Goal: Task Accomplishment & Management: Manage account settings

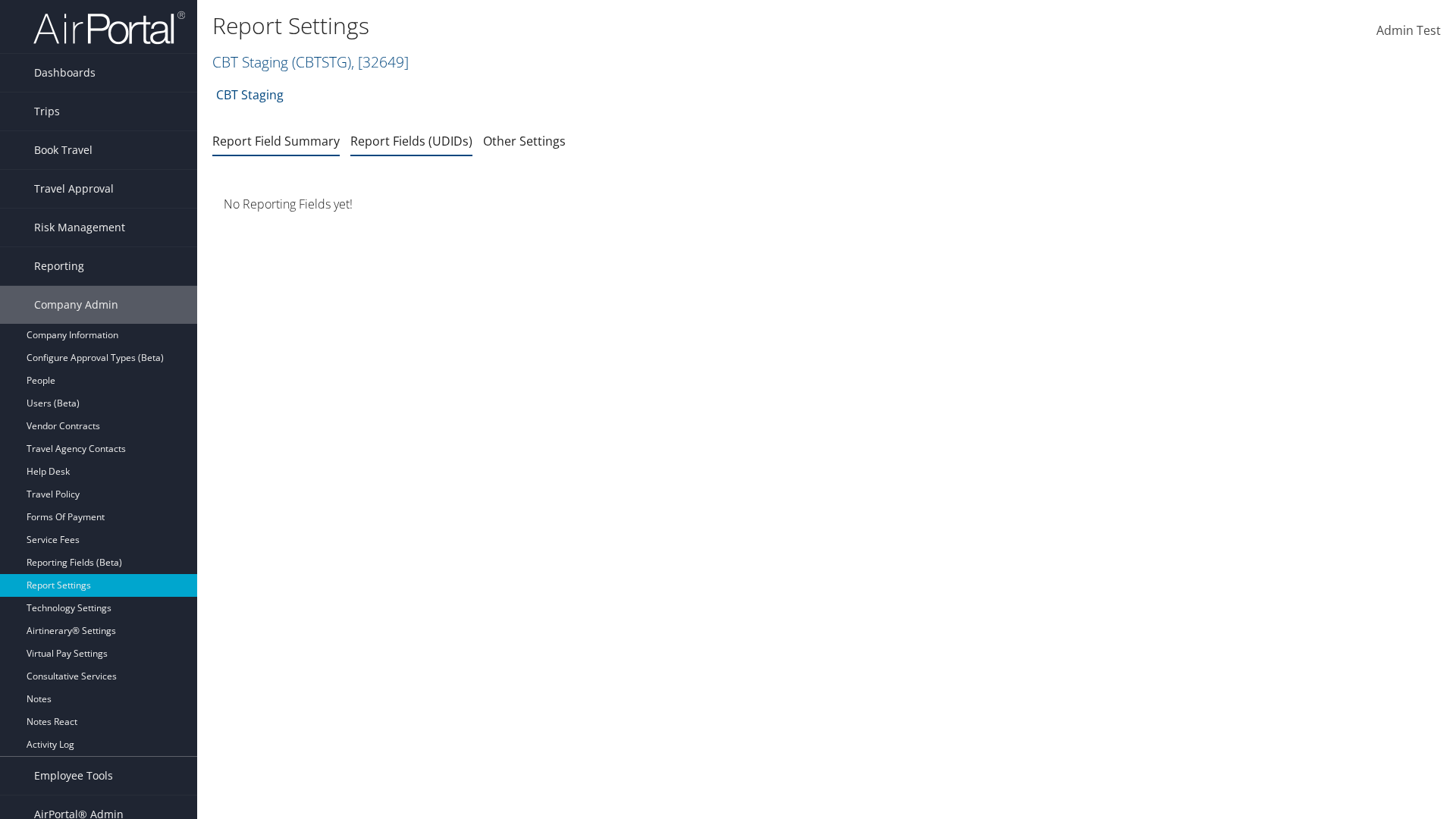
click at [411, 141] on link "Report Fields (UDIDs)" at bounding box center [411, 142] width 123 height 17
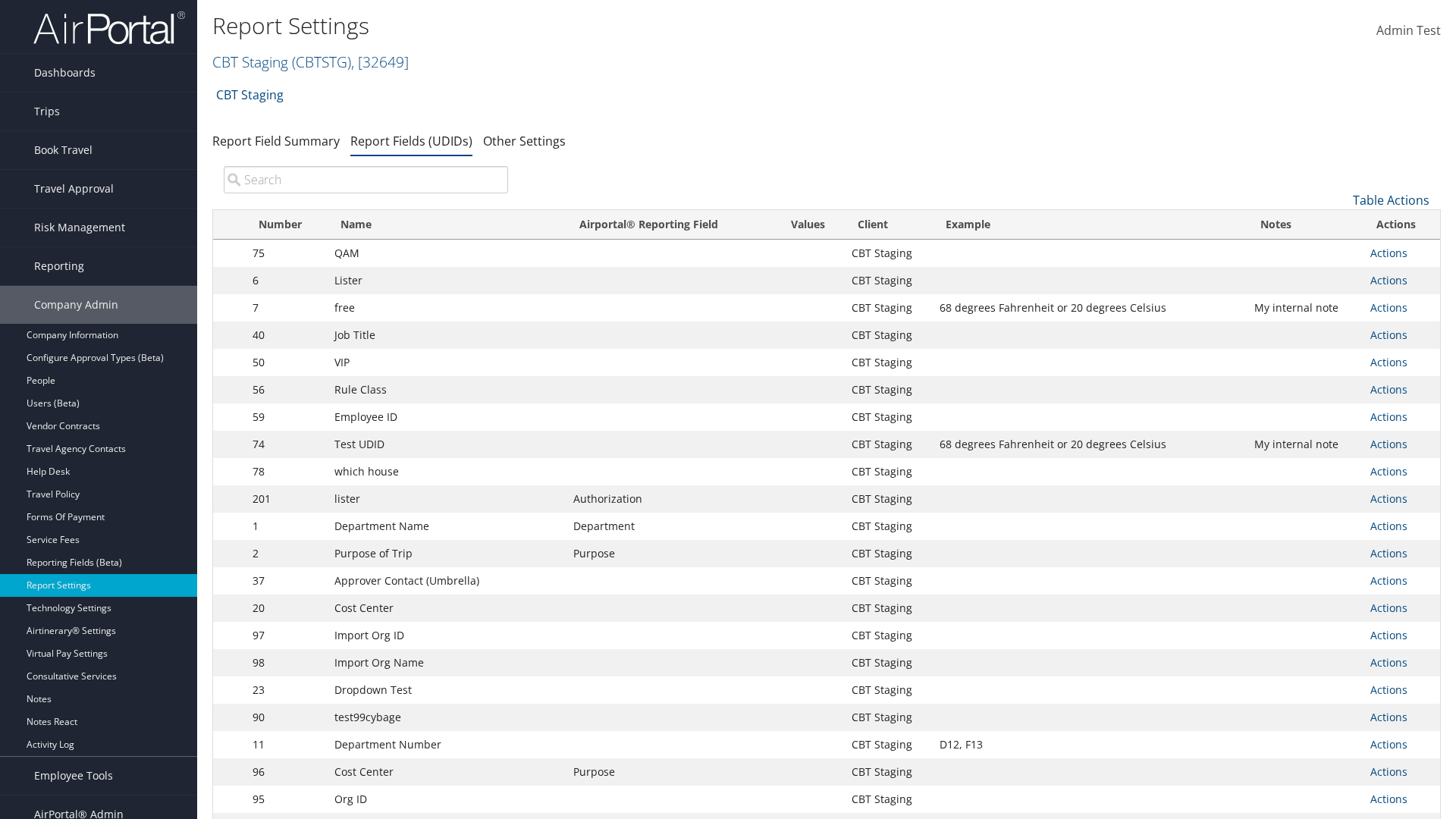
click at [366, 180] on input "search" at bounding box center [366, 180] width 284 height 28
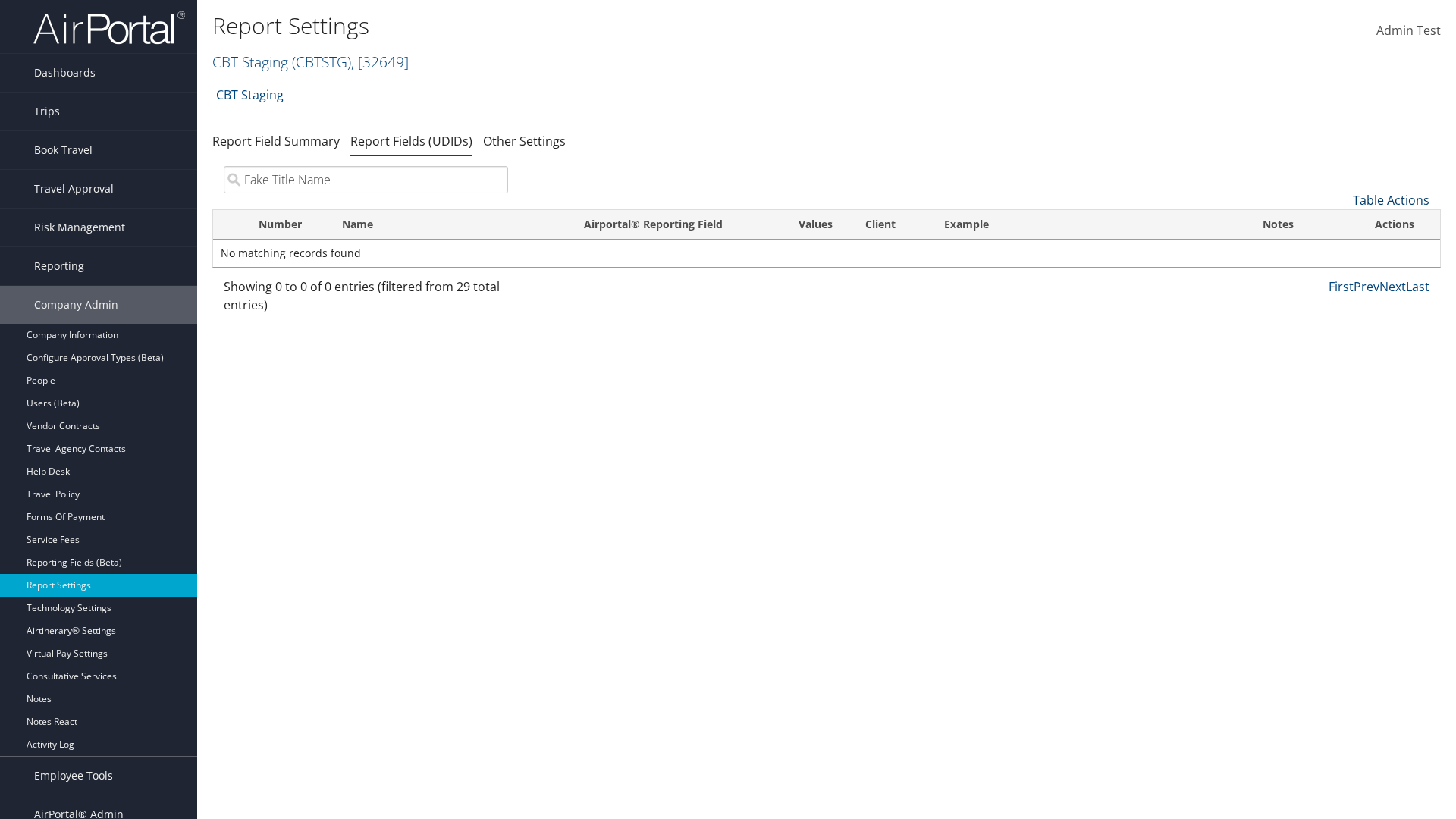
type input "Fake Title Name"
click at [1391, 200] on link "Table Actions" at bounding box center [1391, 200] width 77 height 17
click at [1340, 224] on link "New Record" at bounding box center [1340, 223] width 199 height 26
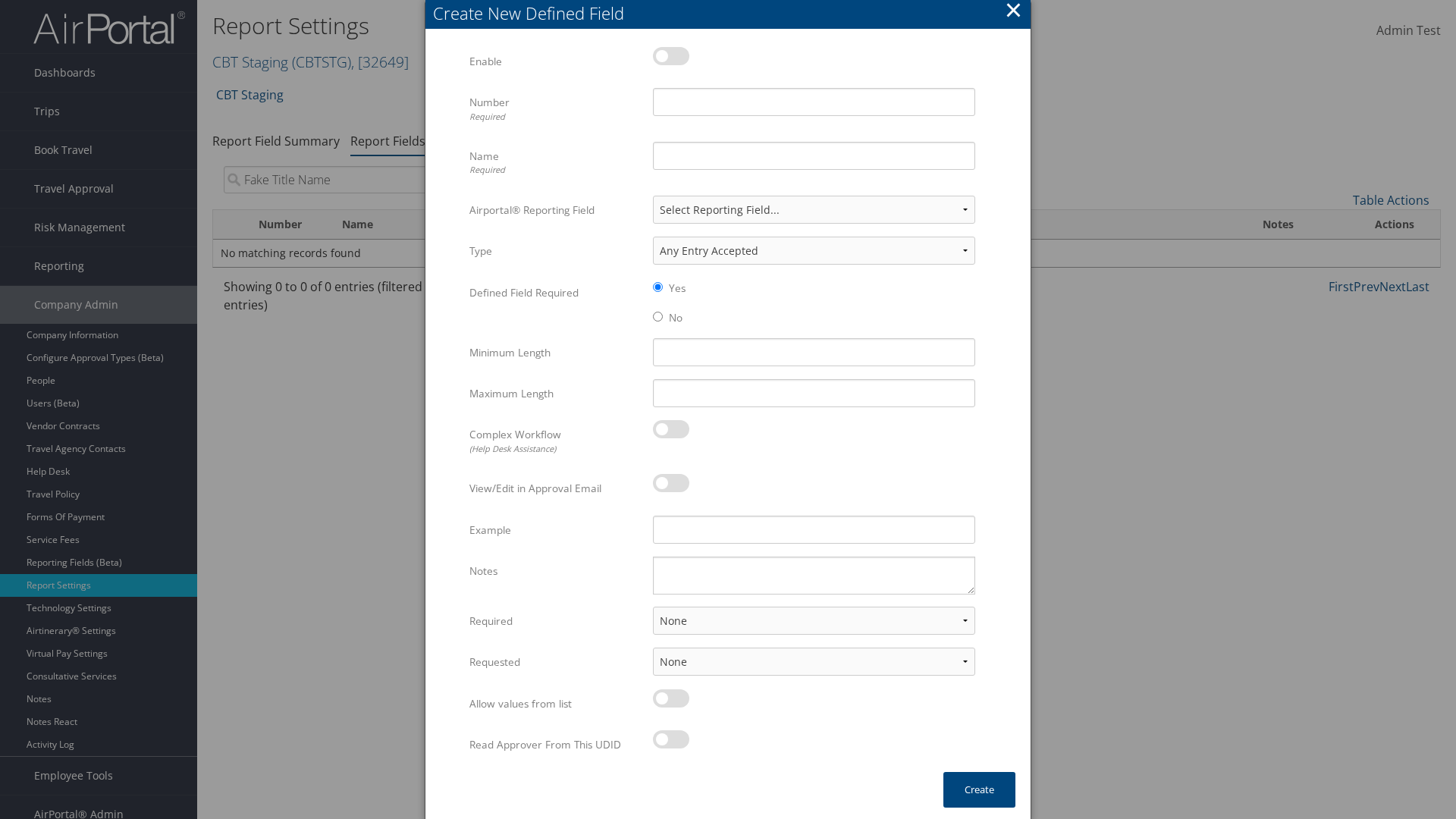
click at [671, 55] on label at bounding box center [671, 56] width 36 height 18
click at [671, 55] on input "checkbox" at bounding box center [666, 59] width 9 height 10
checkbox input "true"
click at [814, 156] on input "Name Required" at bounding box center [814, 156] width 322 height 29
type input "Fake Title Name"
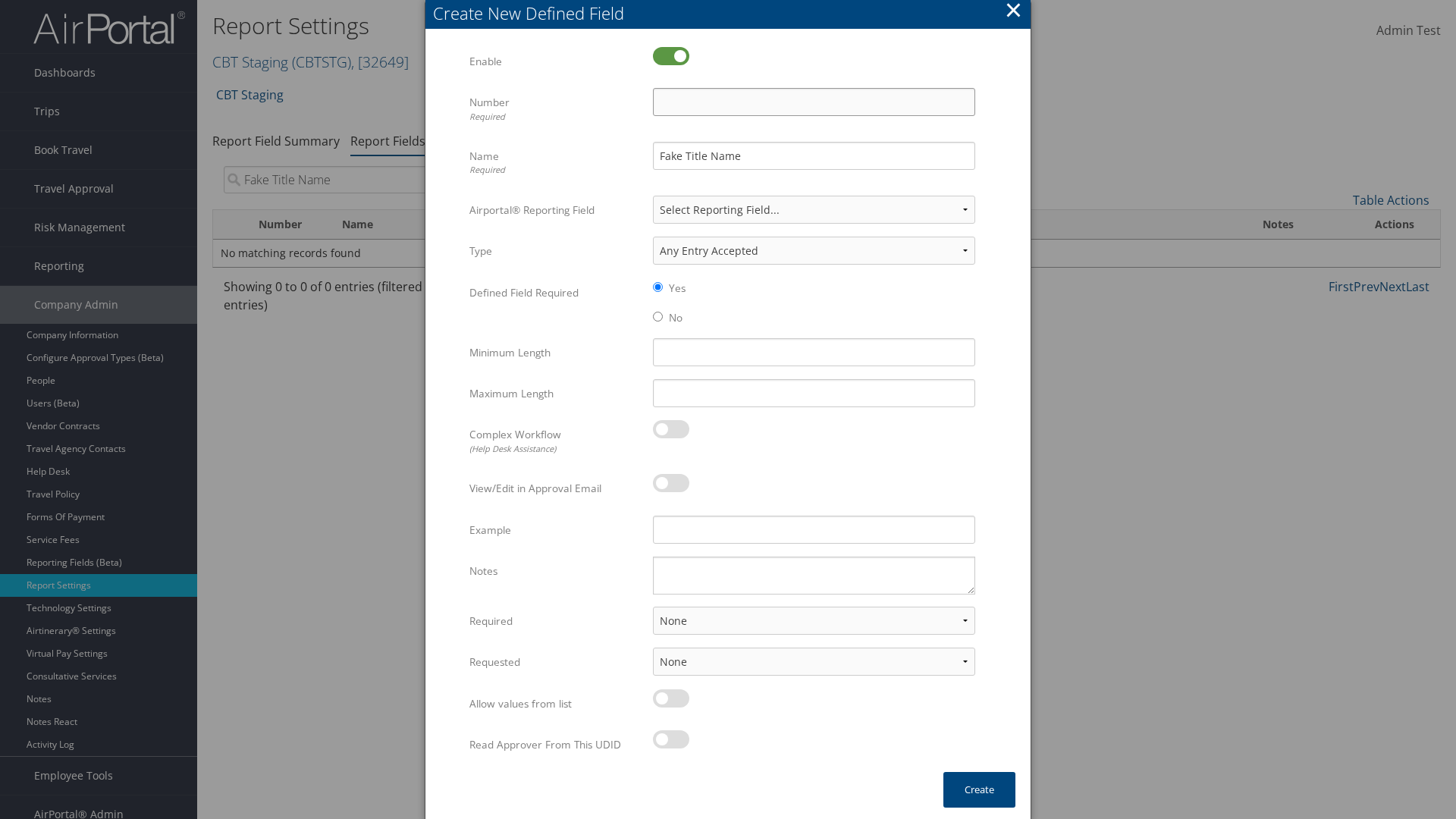
click at [814, 102] on input "Number Required" at bounding box center [814, 103] width 322 height 29
type input "333"
click at [979, 790] on button "Create" at bounding box center [979, 790] width 72 height 36
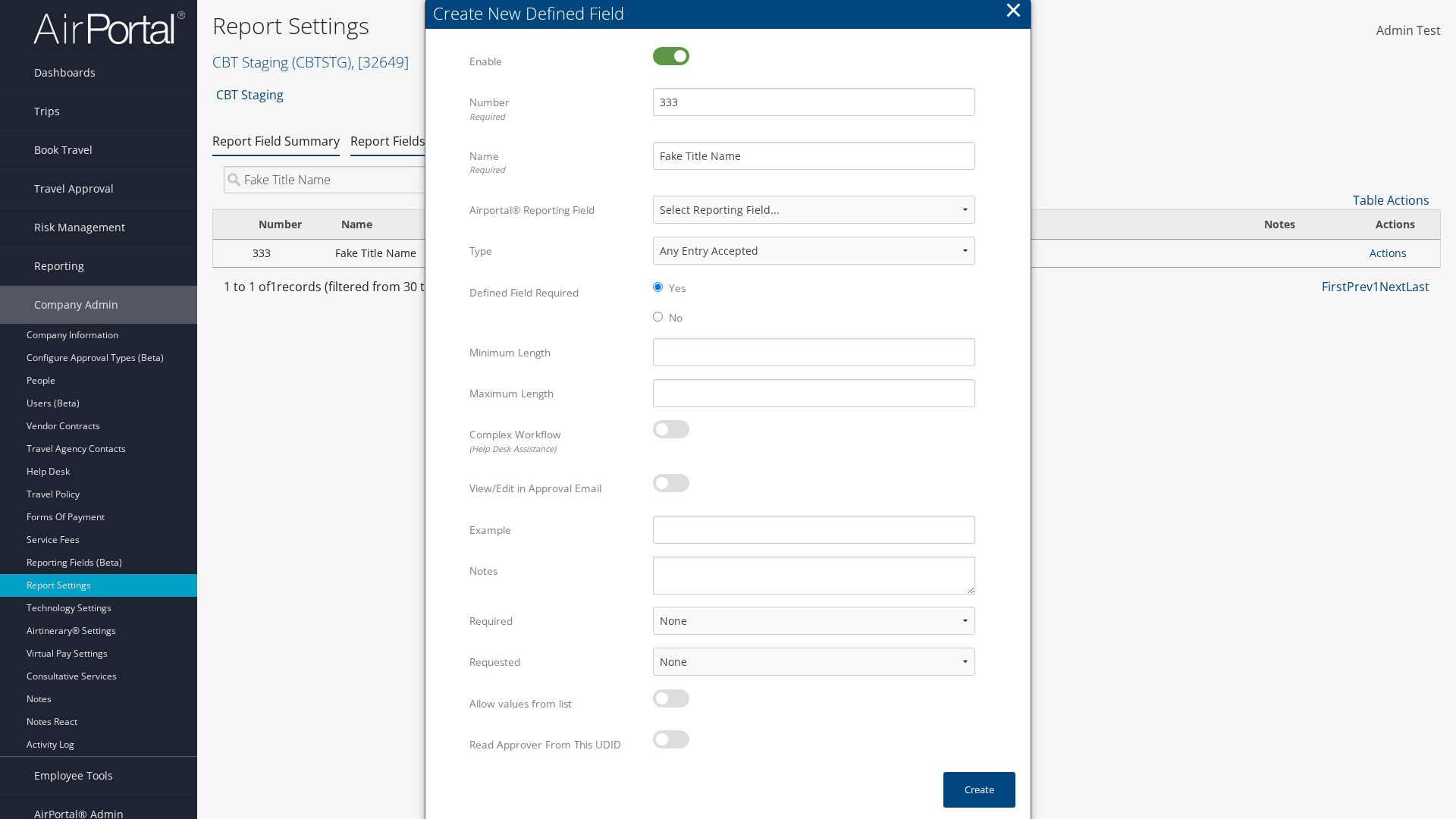
click at [276, 141] on link "Report Field Summary" at bounding box center [276, 142] width 127 height 17
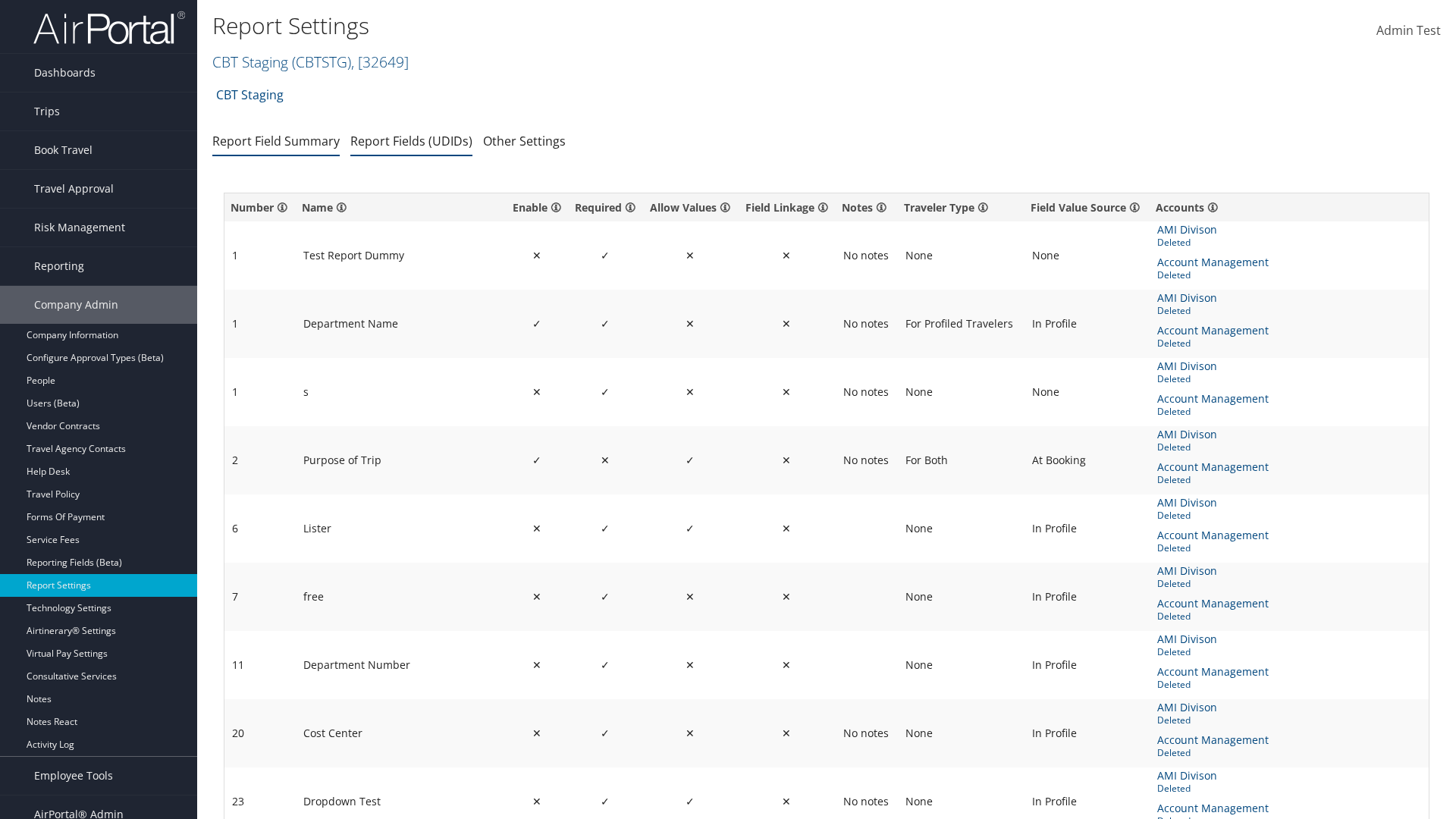
click at [411, 141] on link "Report Fields (UDIDs)" at bounding box center [411, 142] width 123 height 17
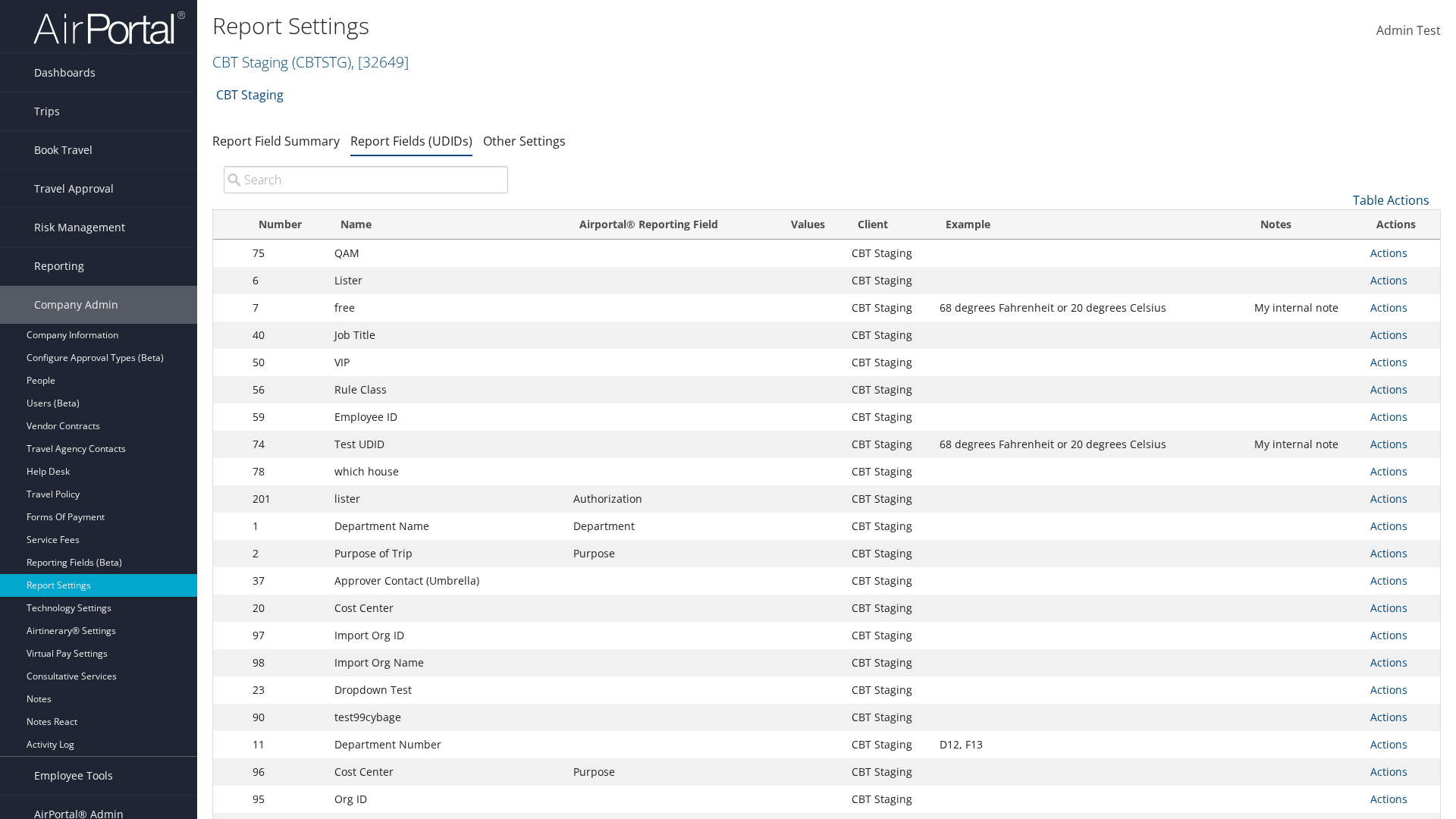
click at [366, 180] on input "search" at bounding box center [366, 180] width 284 height 28
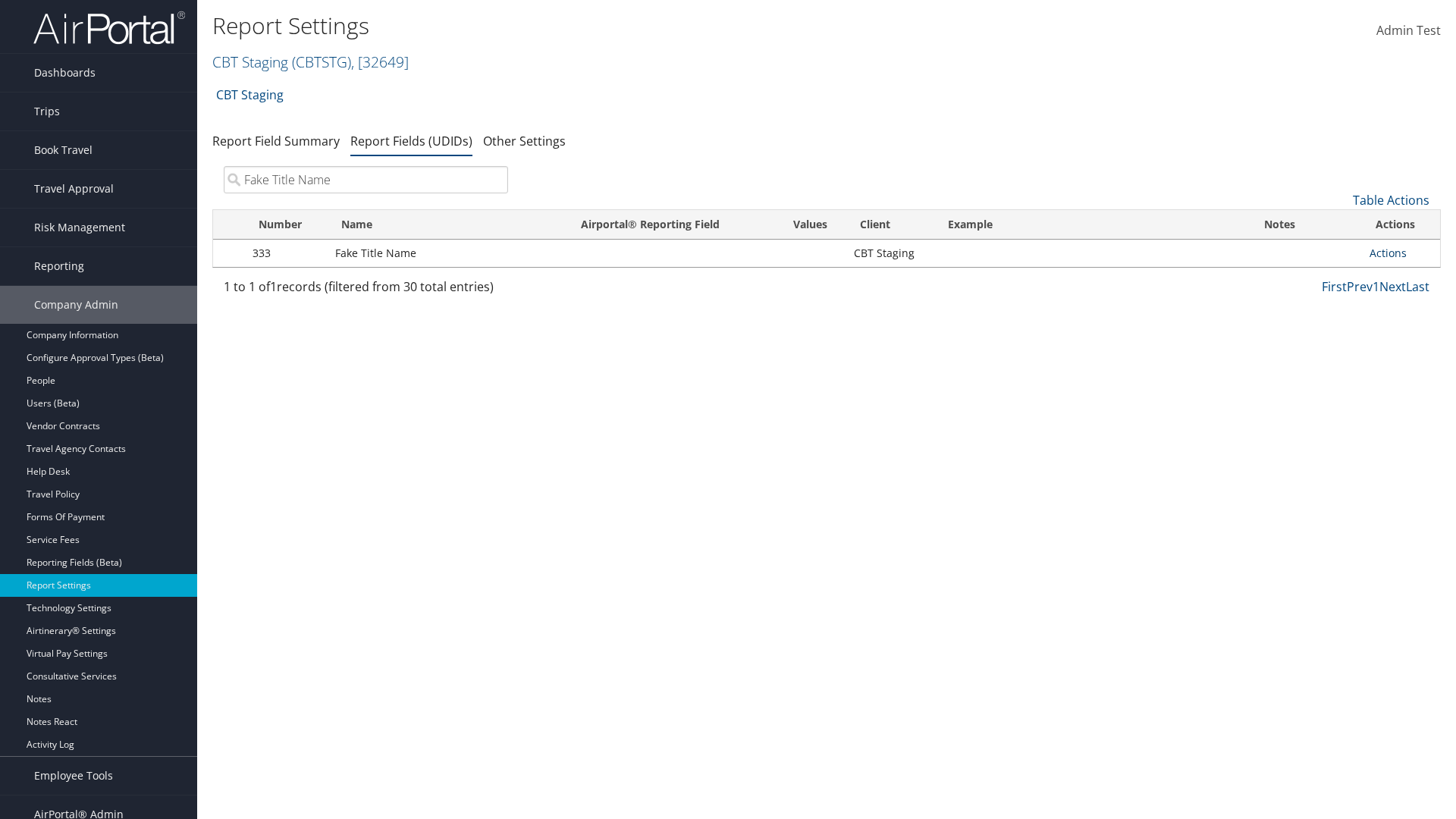
type input "Fake Title Name"
click at [1388, 253] on link "Actions" at bounding box center [1388, 253] width 37 height 14
click at [1328, 353] on link "Delete" at bounding box center [1328, 353] width 150 height 26
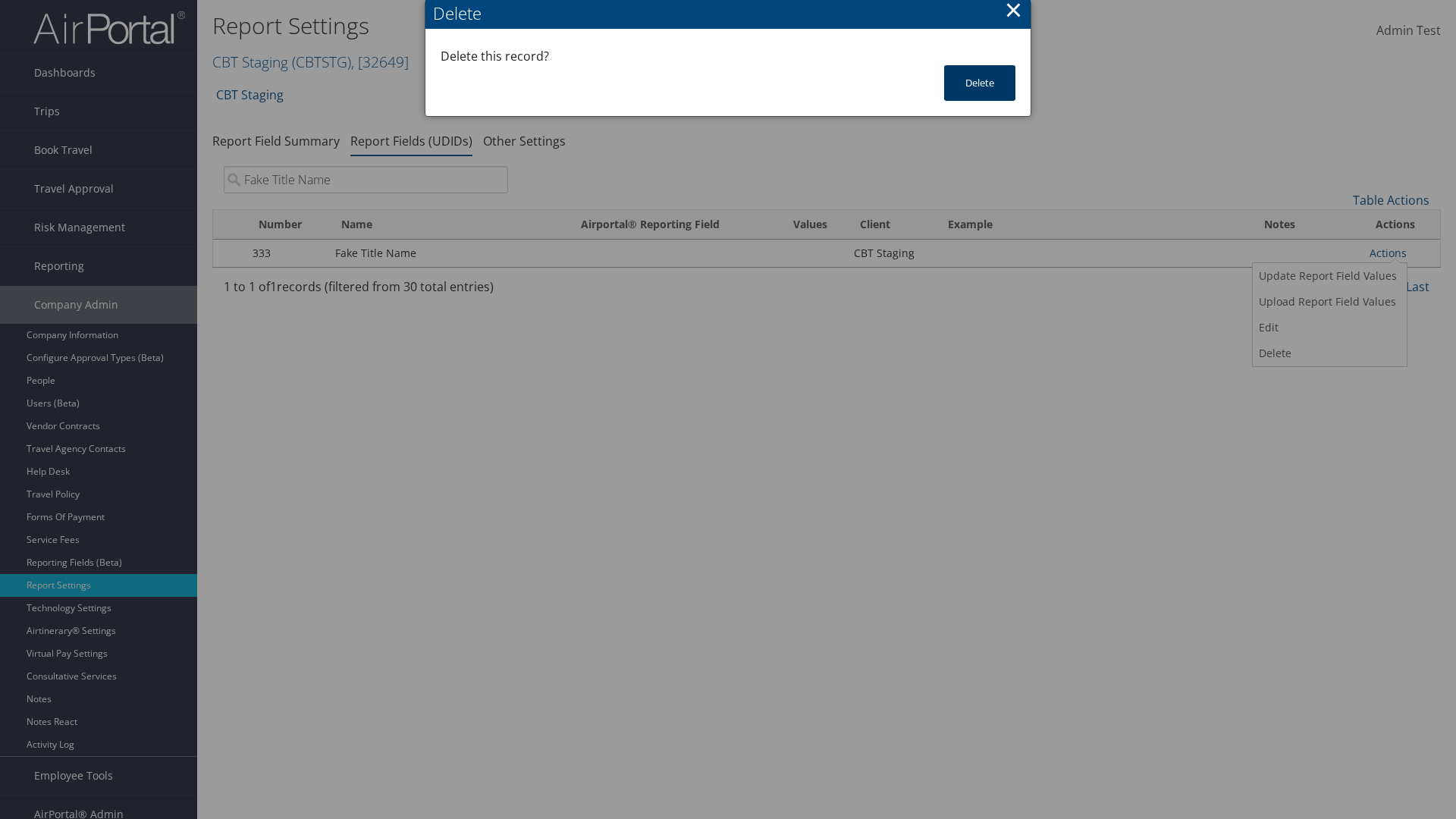
click at [980, 83] on button "Delete" at bounding box center [979, 84] width 71 height 36
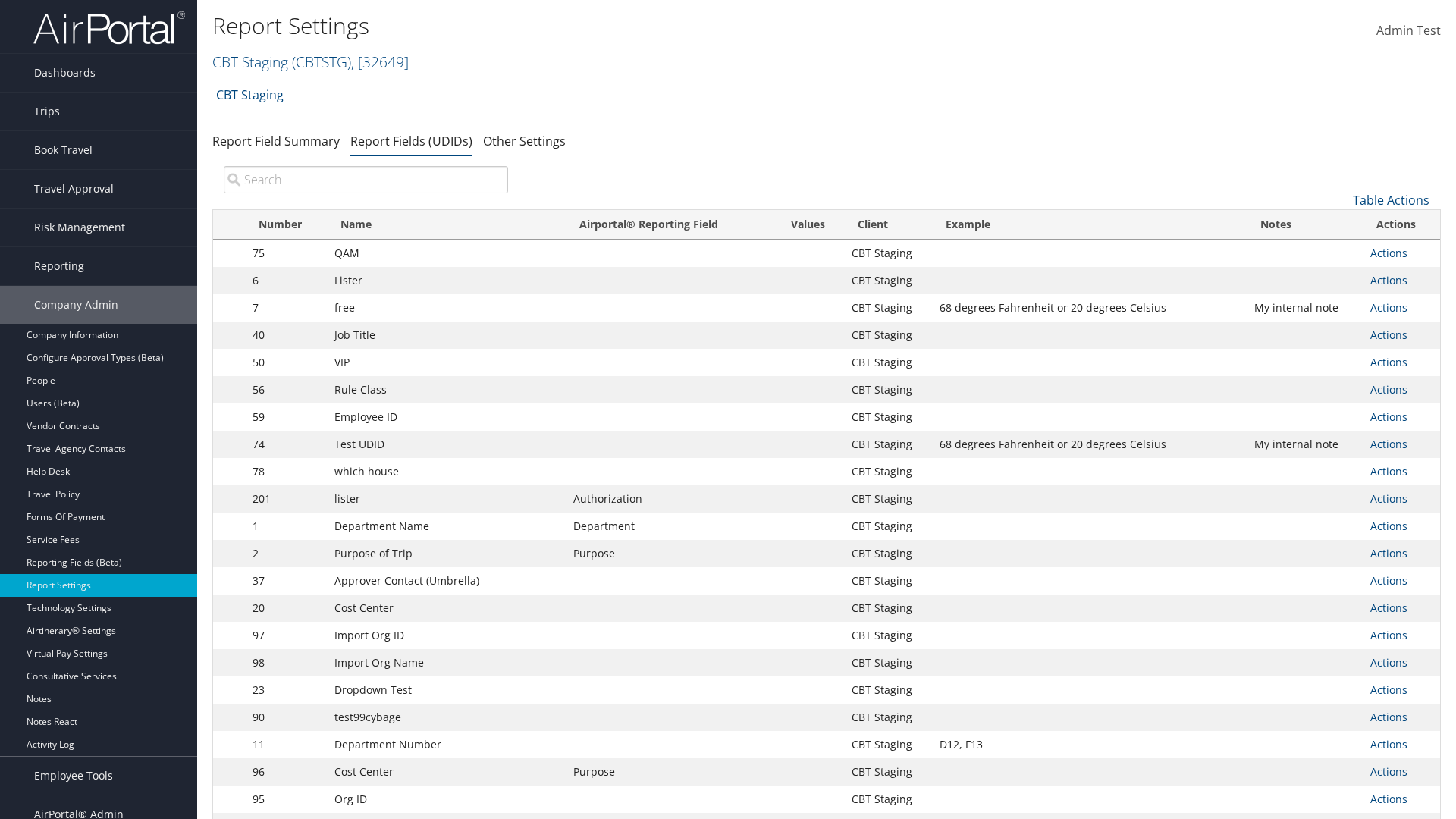
click at [366, 180] on input "search" at bounding box center [366, 180] width 284 height 28
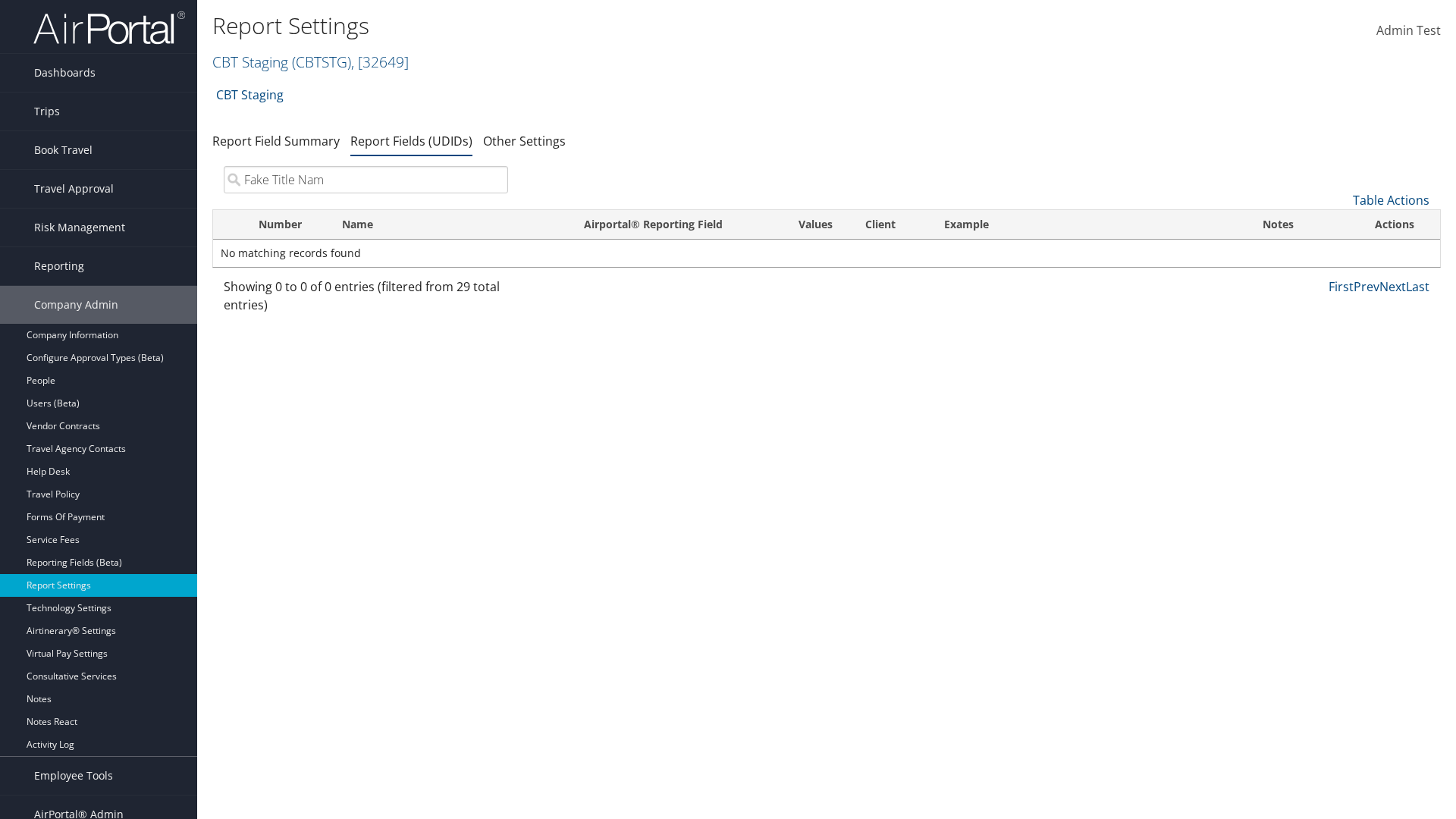
type input "Fake Title Name"
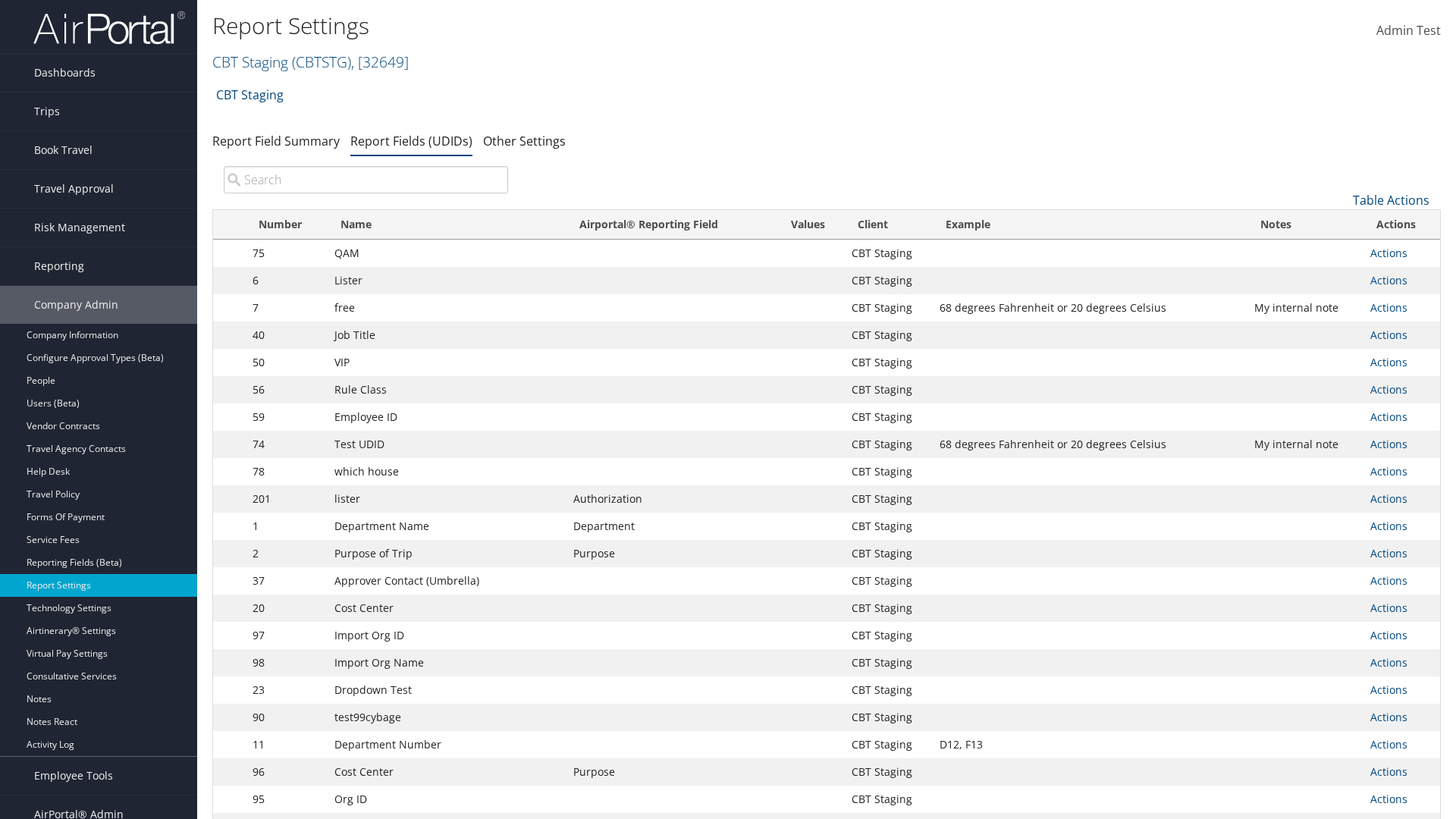
click at [366, 180] on input "search" at bounding box center [366, 180] width 284 height 28
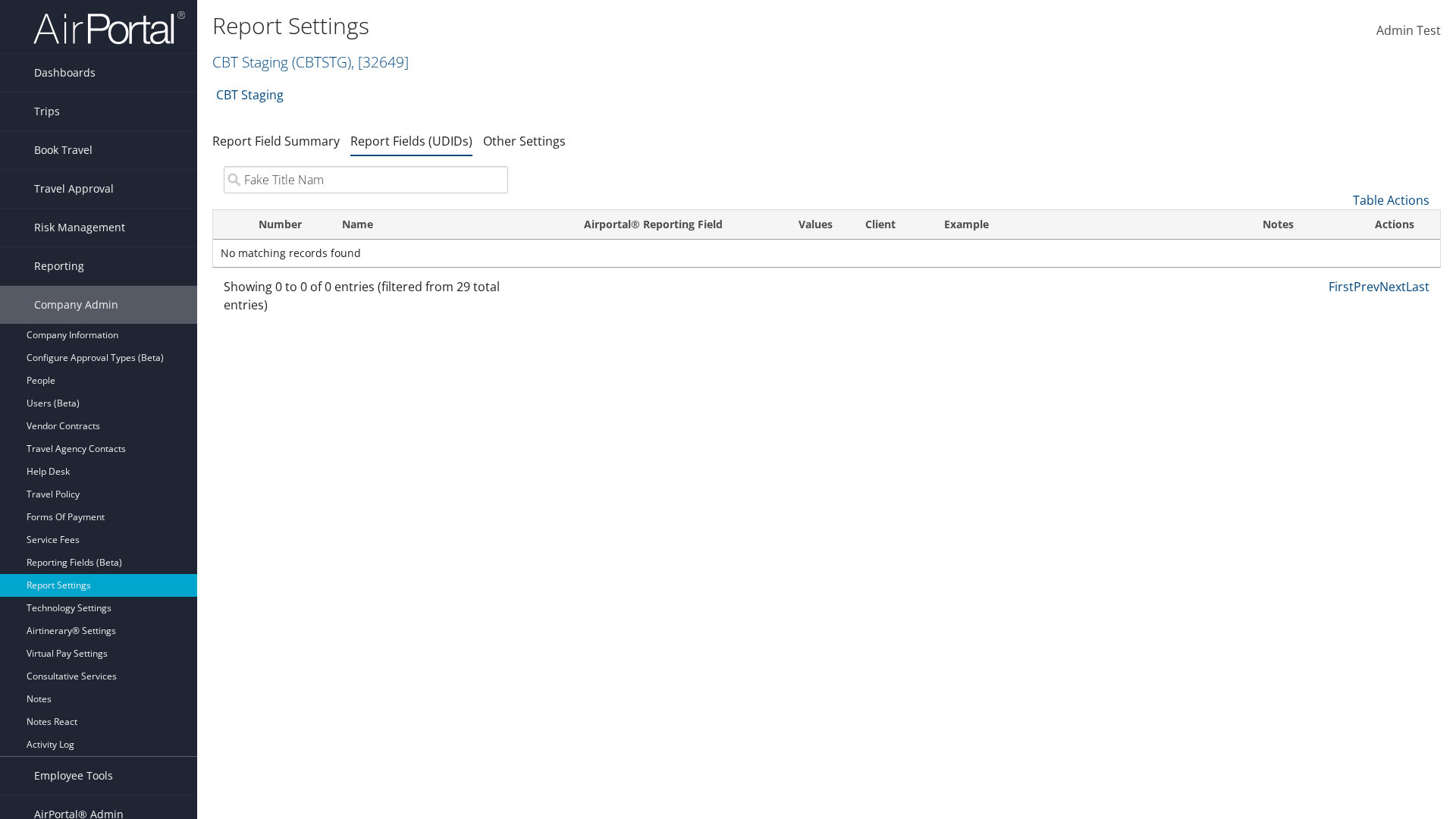
type input "Fake Title Name"
